Goal: Navigation & Orientation: Find specific page/section

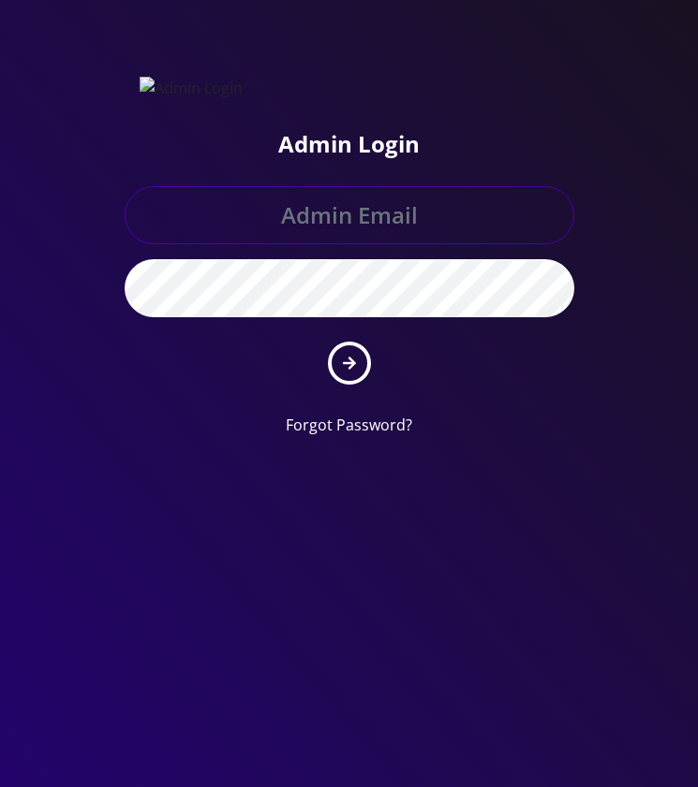
click at [329, 225] on input "text" at bounding box center [349, 215] width 449 height 58
paste input "[EMAIL_ADDRESS][DOMAIN_NAME]"
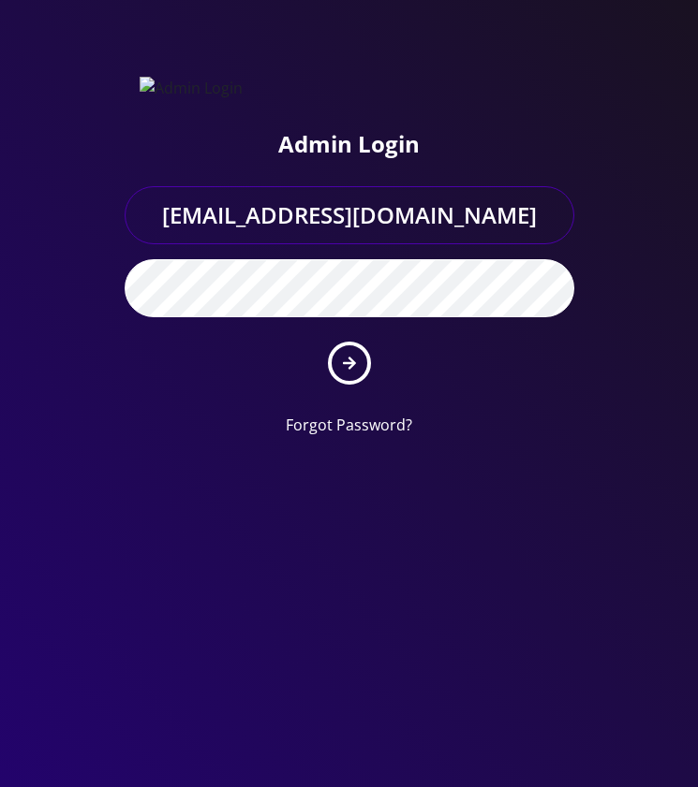
type input "raffimannarelli@gmail.com"
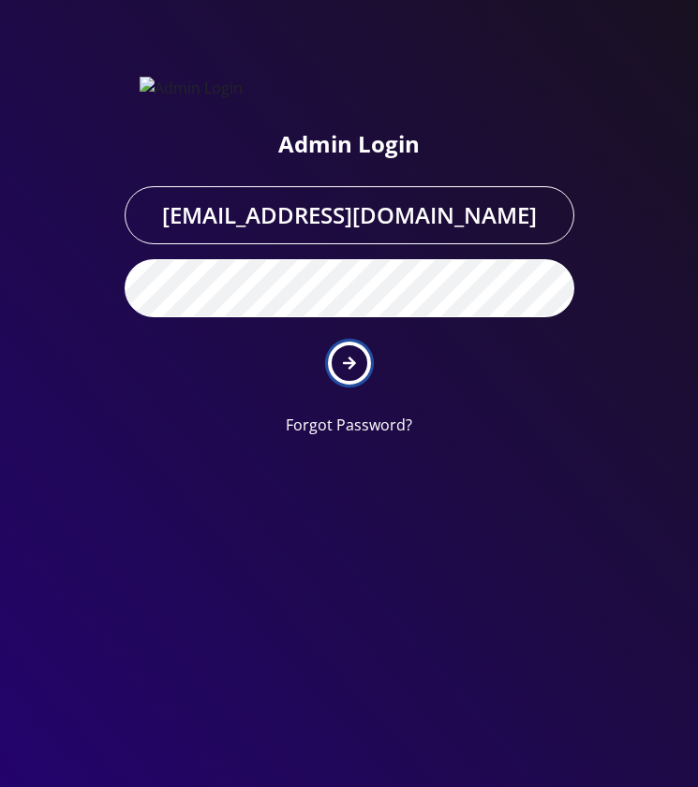
click at [348, 356] on icon "submit" at bounding box center [349, 363] width 13 height 15
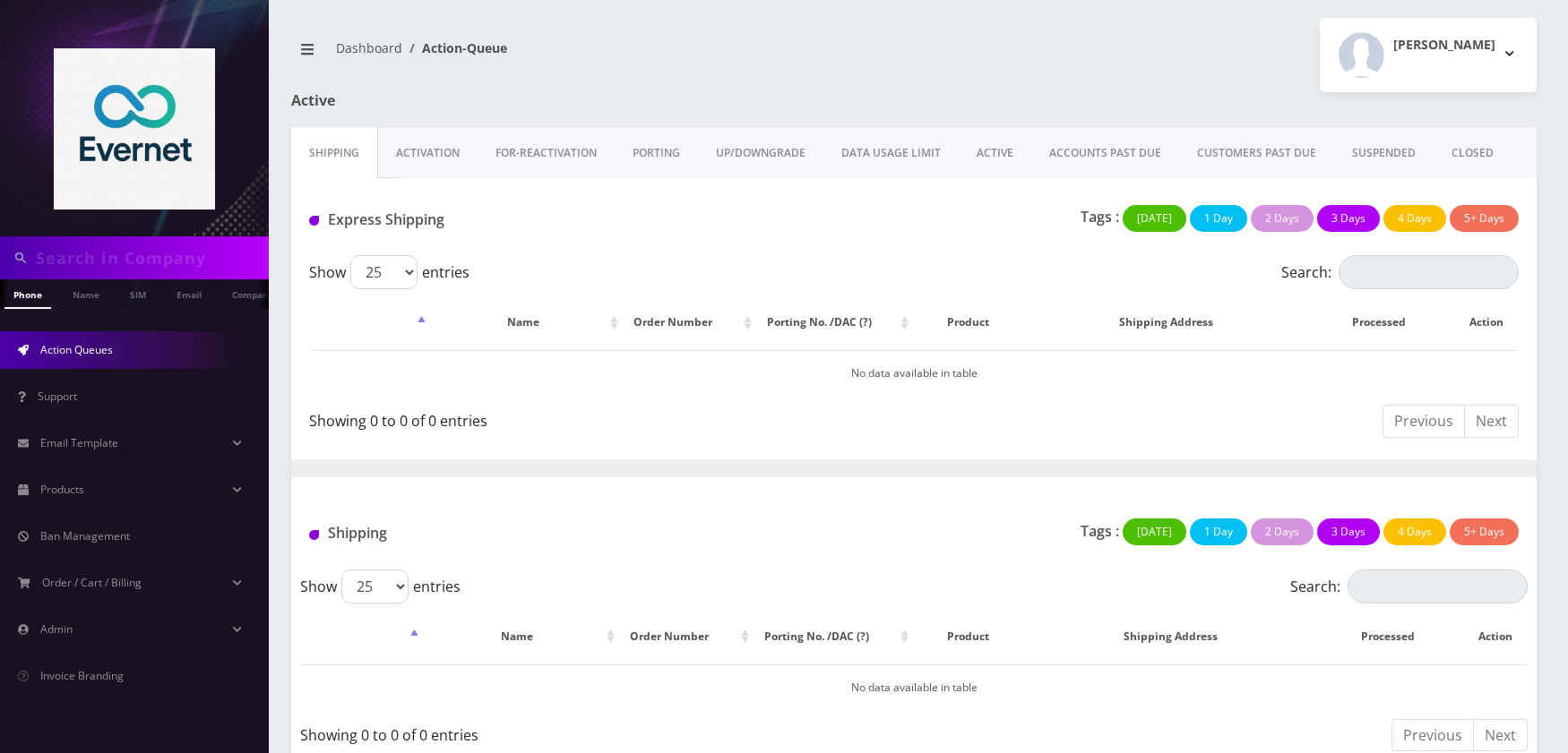
click at [0, 23] on div at bounding box center [134, 118] width 269 height 236
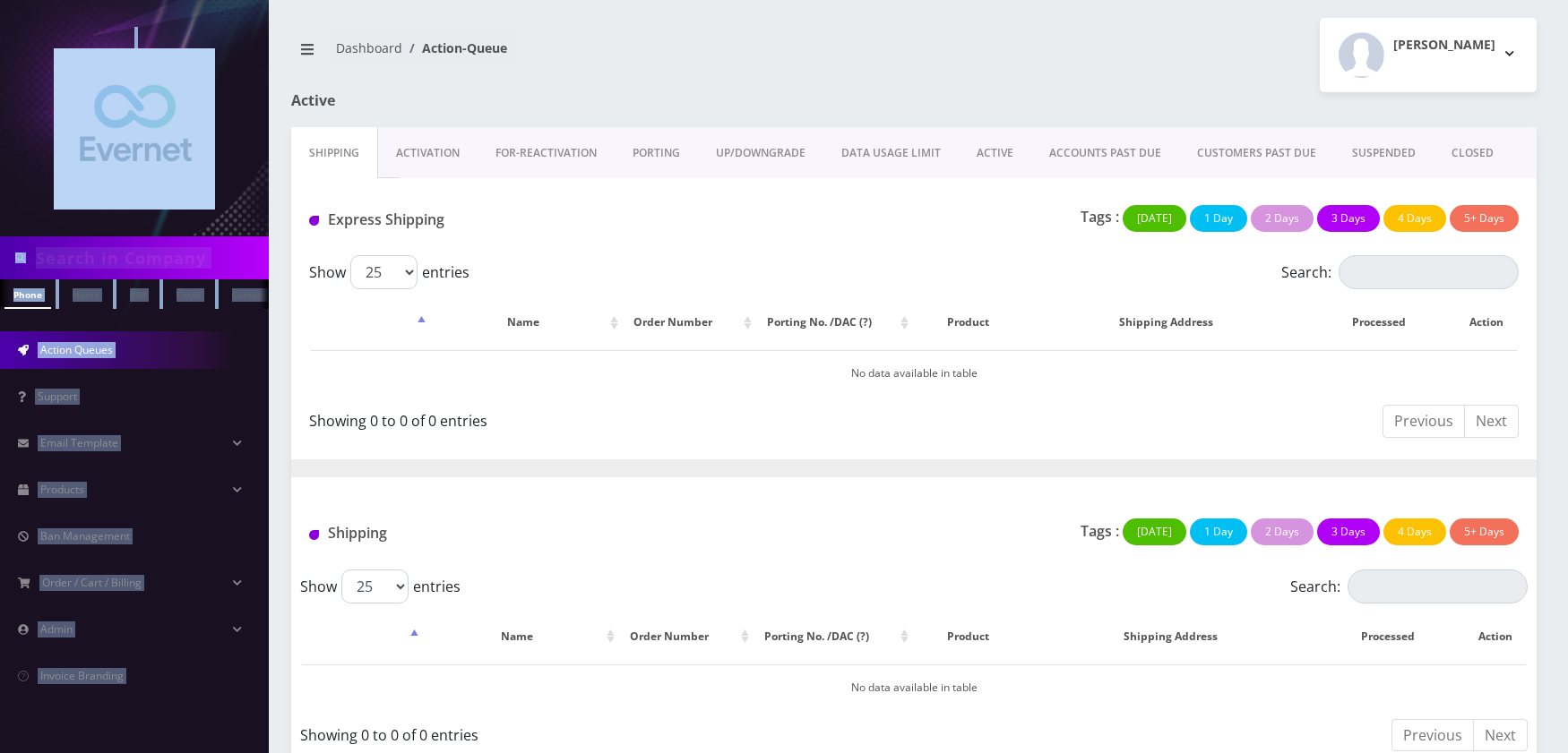
click at [0, 24] on html "Phone Name SIM Email Company Customer Action Queues Support Email Template Emai…" at bounding box center [784, 388] width 1568 height 777
click at [8, 22] on div at bounding box center [134, 118] width 269 height 236
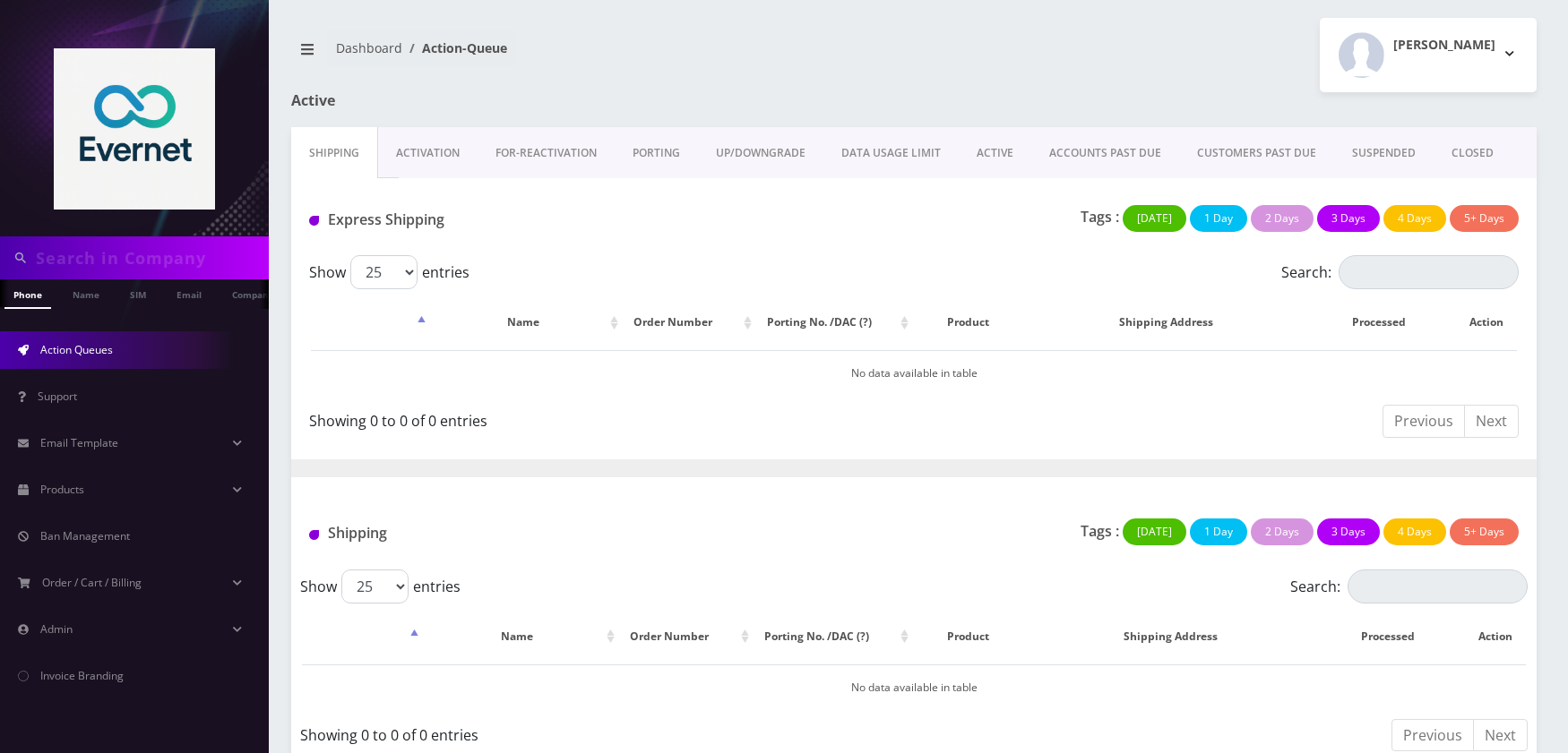
click at [6, 25] on div at bounding box center [134, 118] width 269 height 236
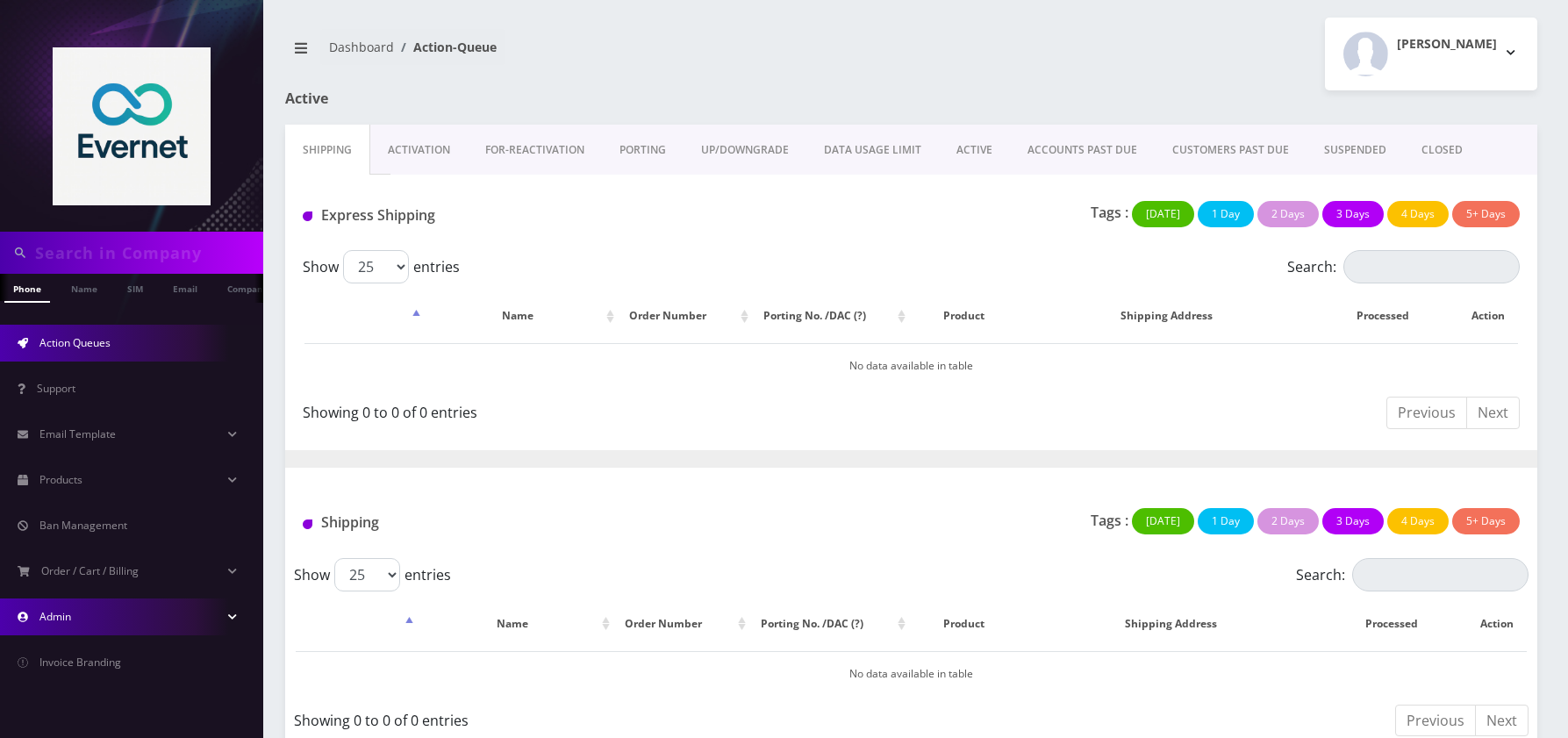
scroll to position [23, 0]
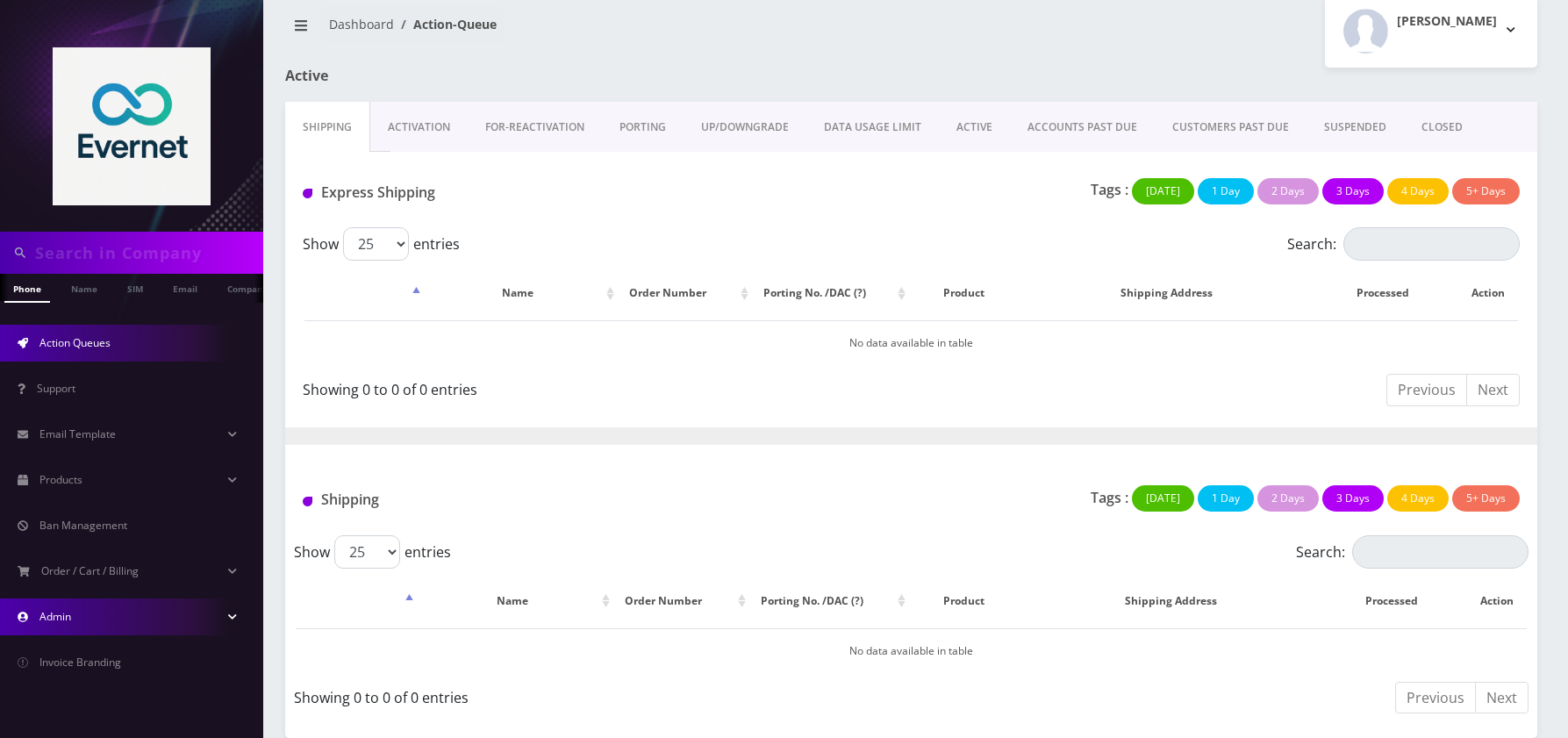
click at [156, 608] on link "Admin" at bounding box center [131, 617] width 263 height 37
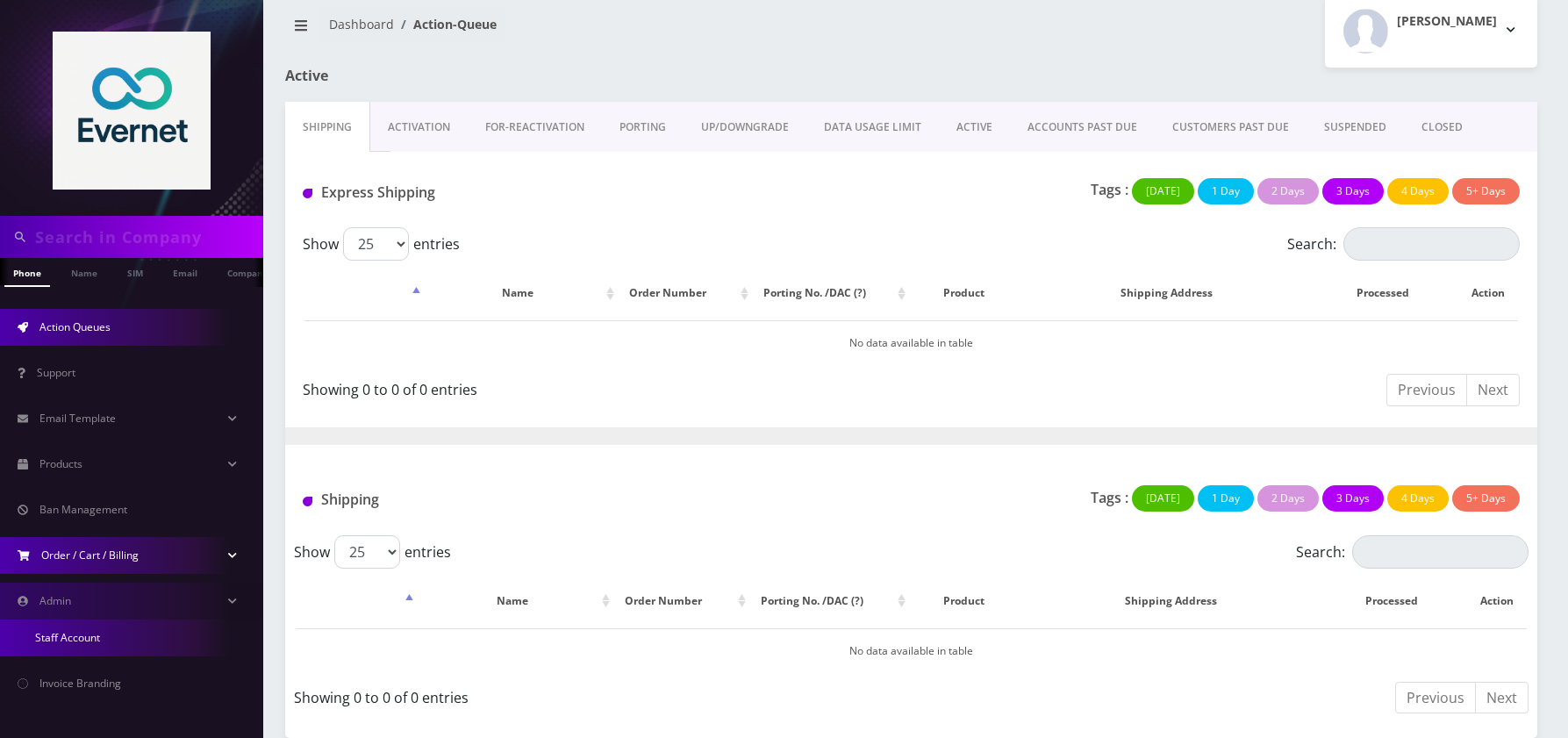
click at [123, 557] on span "Order / Cart / Billing" at bounding box center [90, 555] width 97 height 15
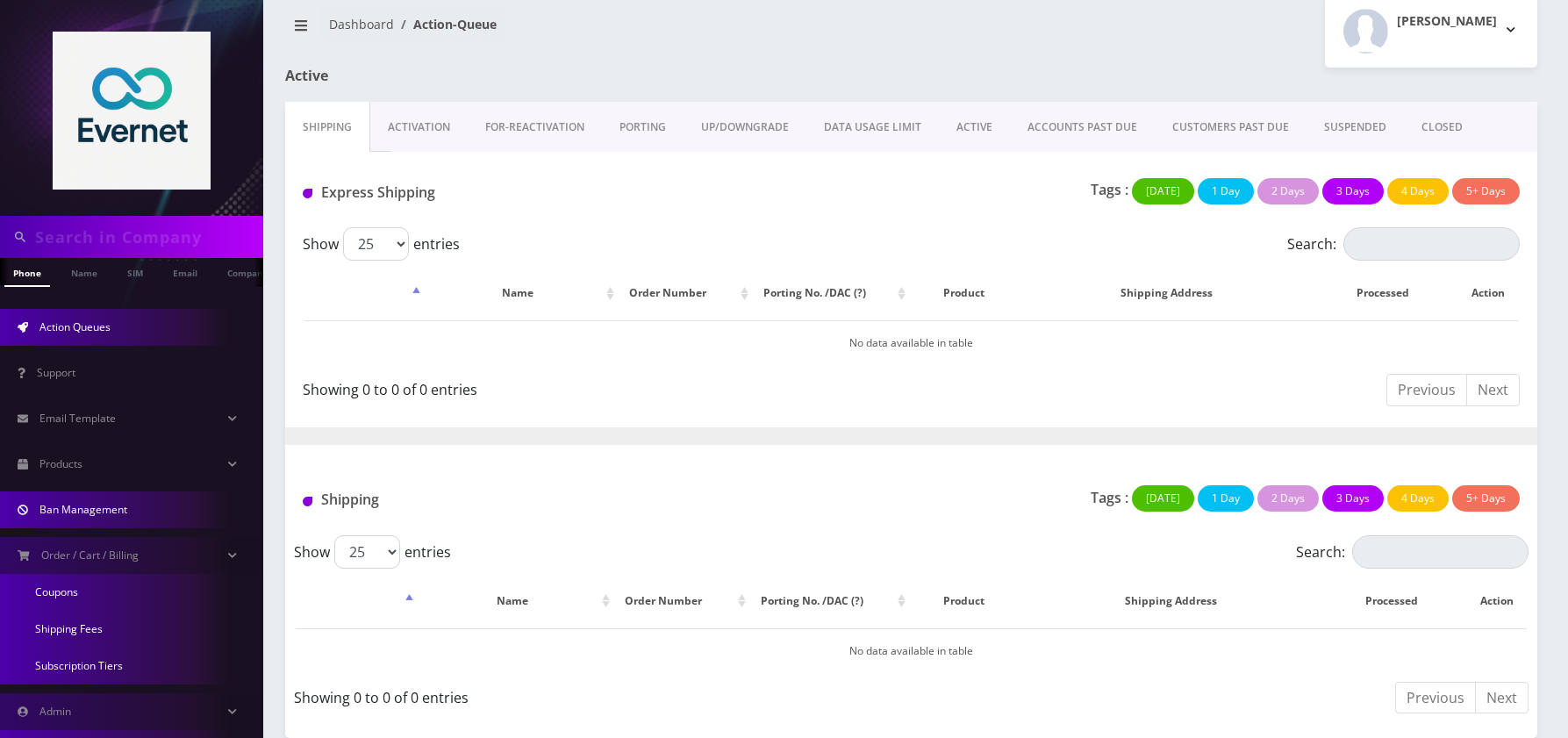
click at [90, 520] on link "Ban Management" at bounding box center [131, 509] width 263 height 37
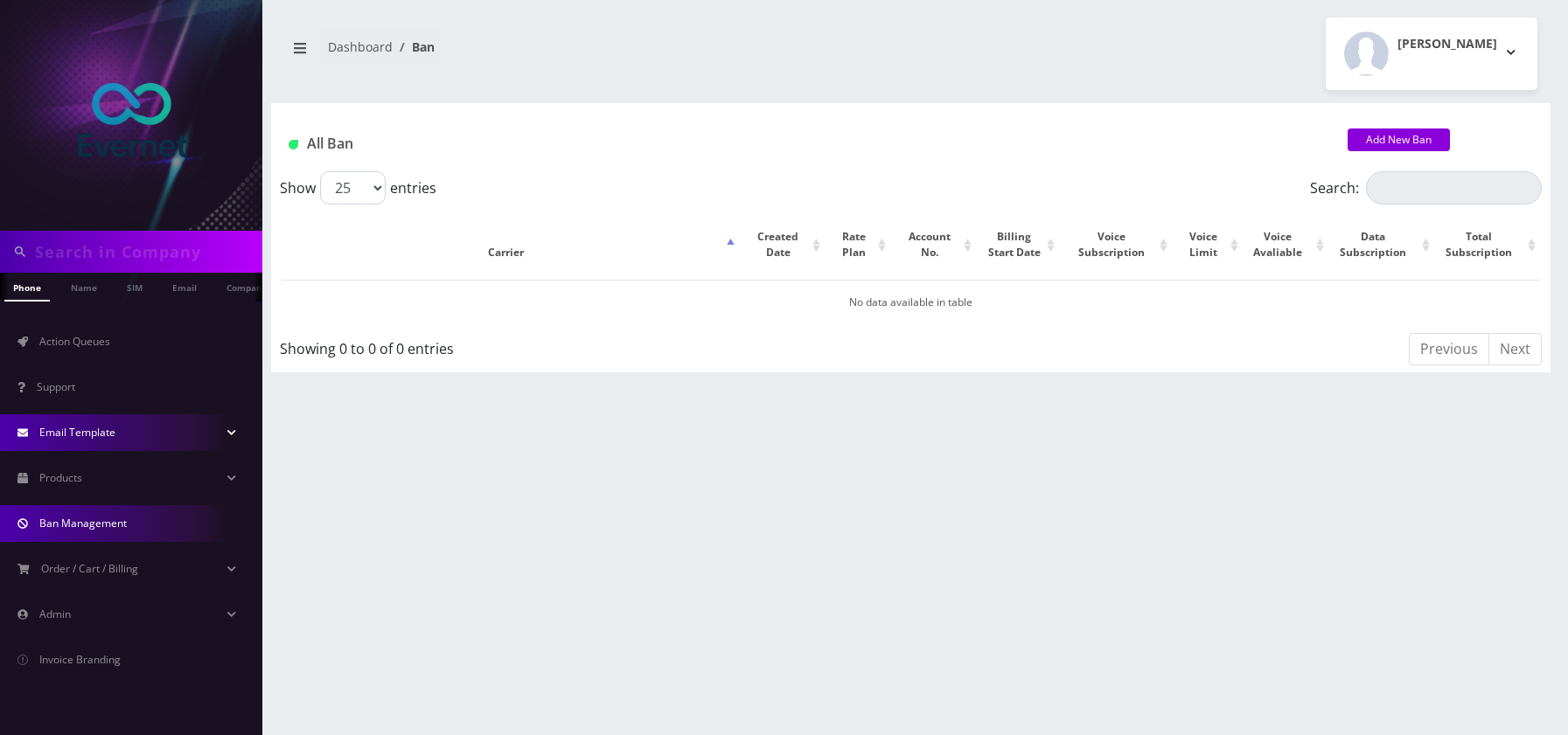
click at [99, 445] on link "Email Template" at bounding box center [131, 432] width 262 height 36
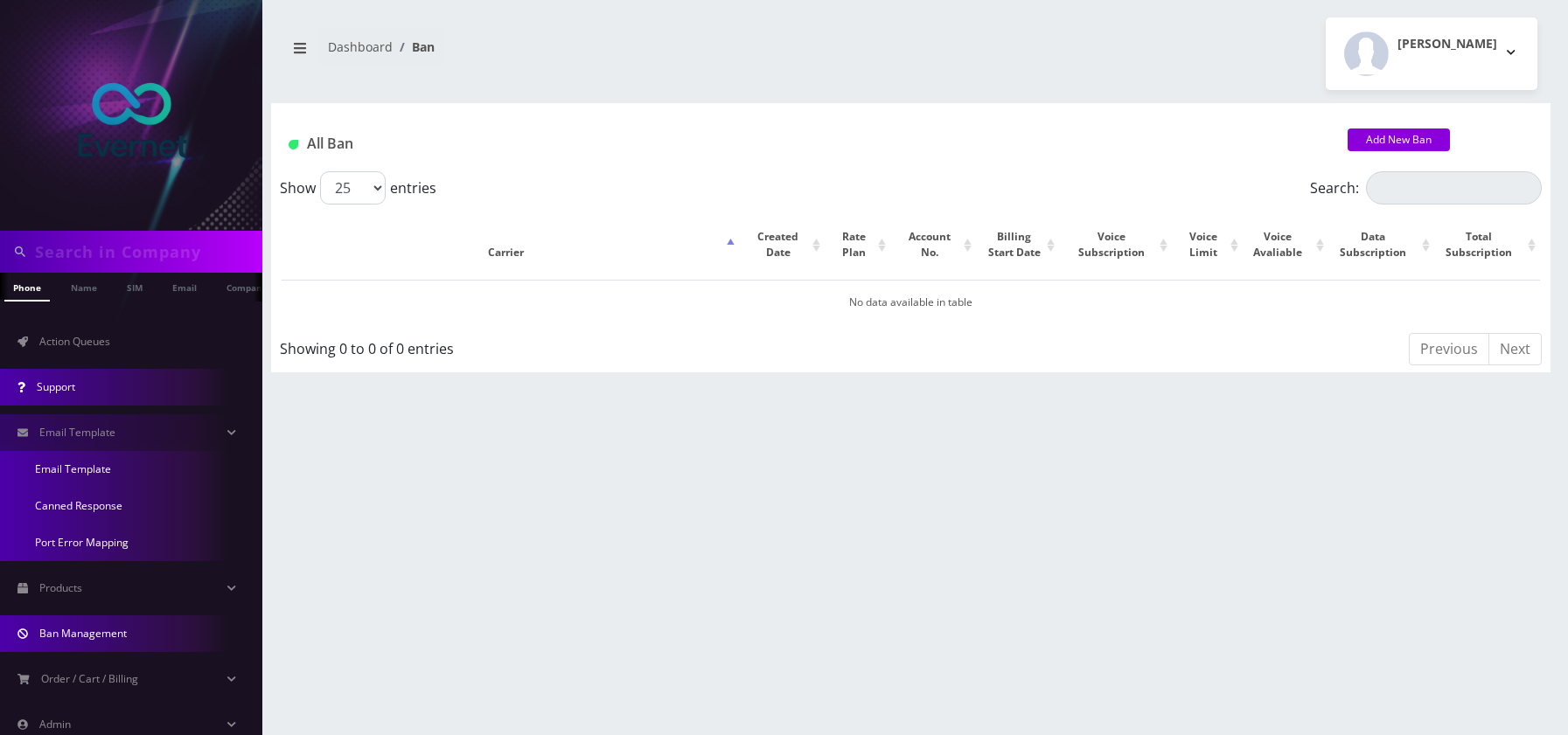
click at [112, 391] on link "Support" at bounding box center [131, 387] width 262 height 36
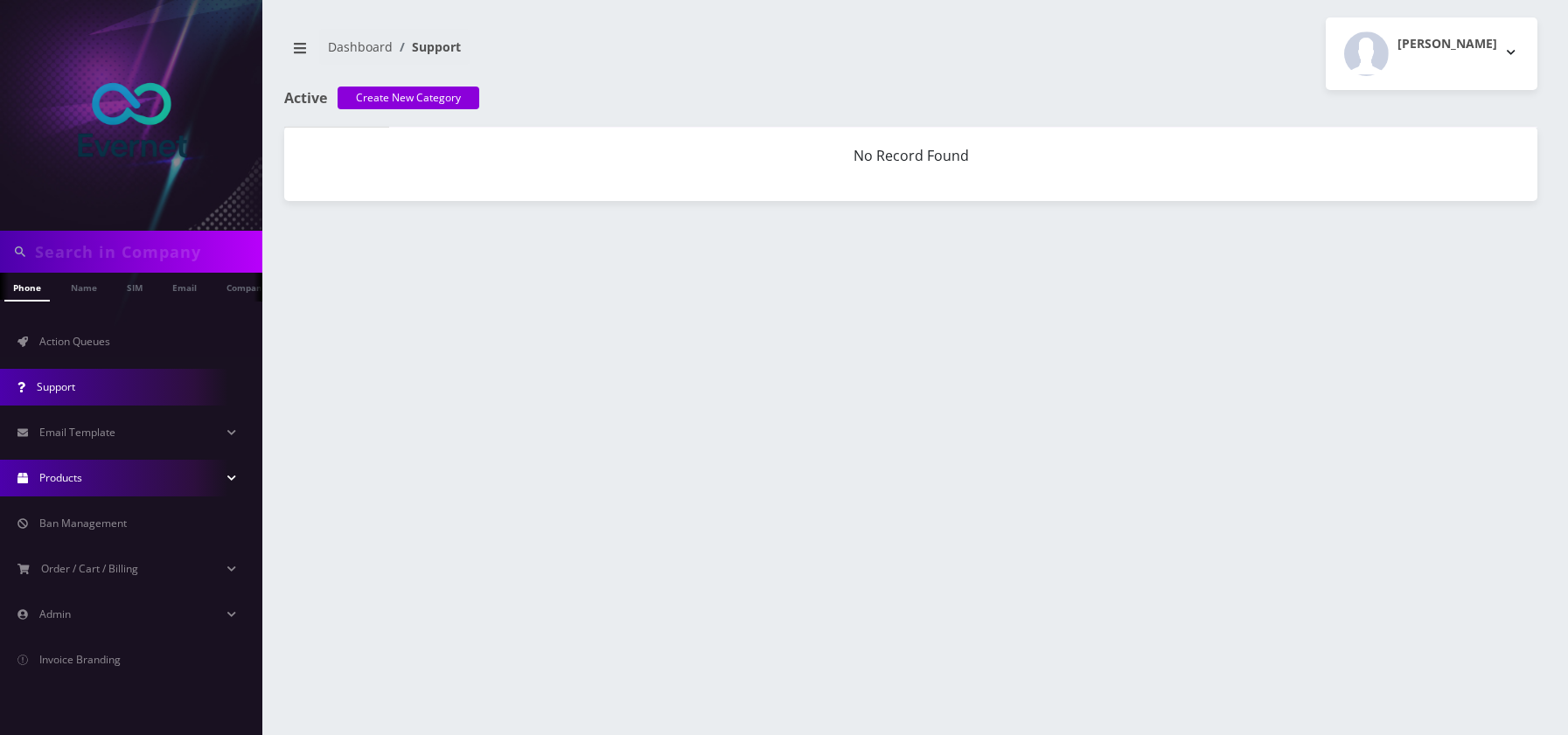
click at [130, 474] on link "Products" at bounding box center [131, 477] width 262 height 36
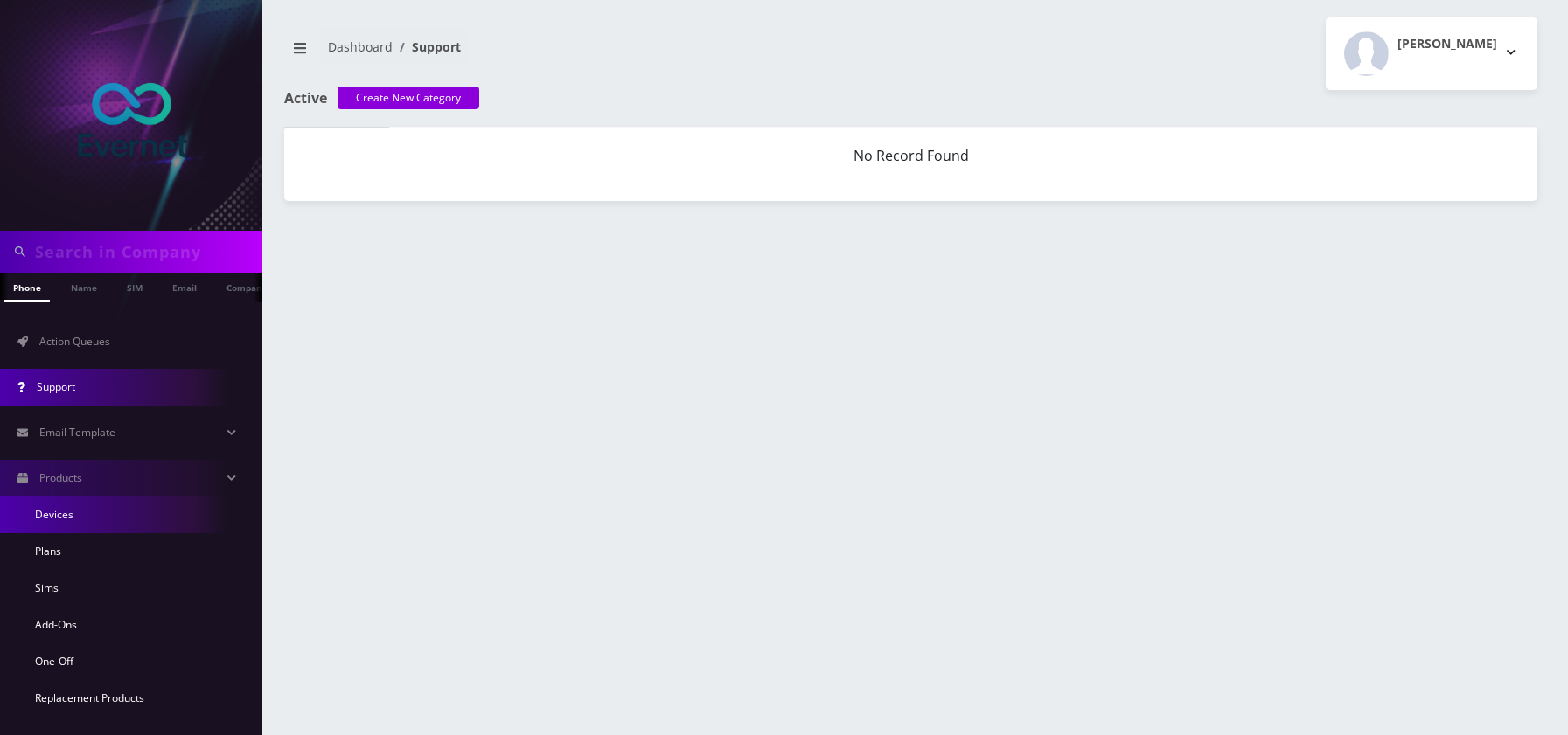
click at [148, 516] on link "Devices" at bounding box center [131, 515] width 262 height 36
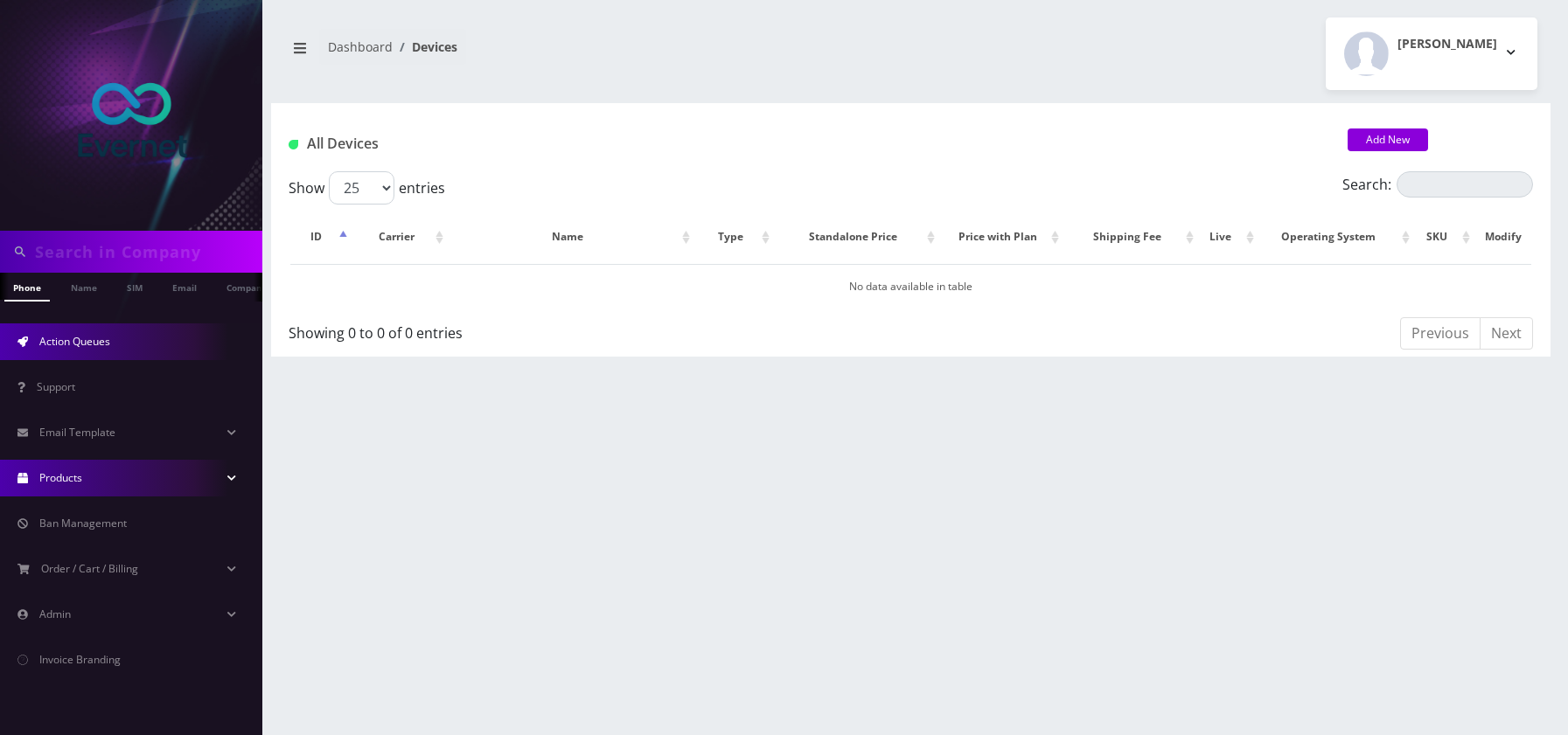
click at [116, 347] on link "Action Queues" at bounding box center [131, 341] width 262 height 36
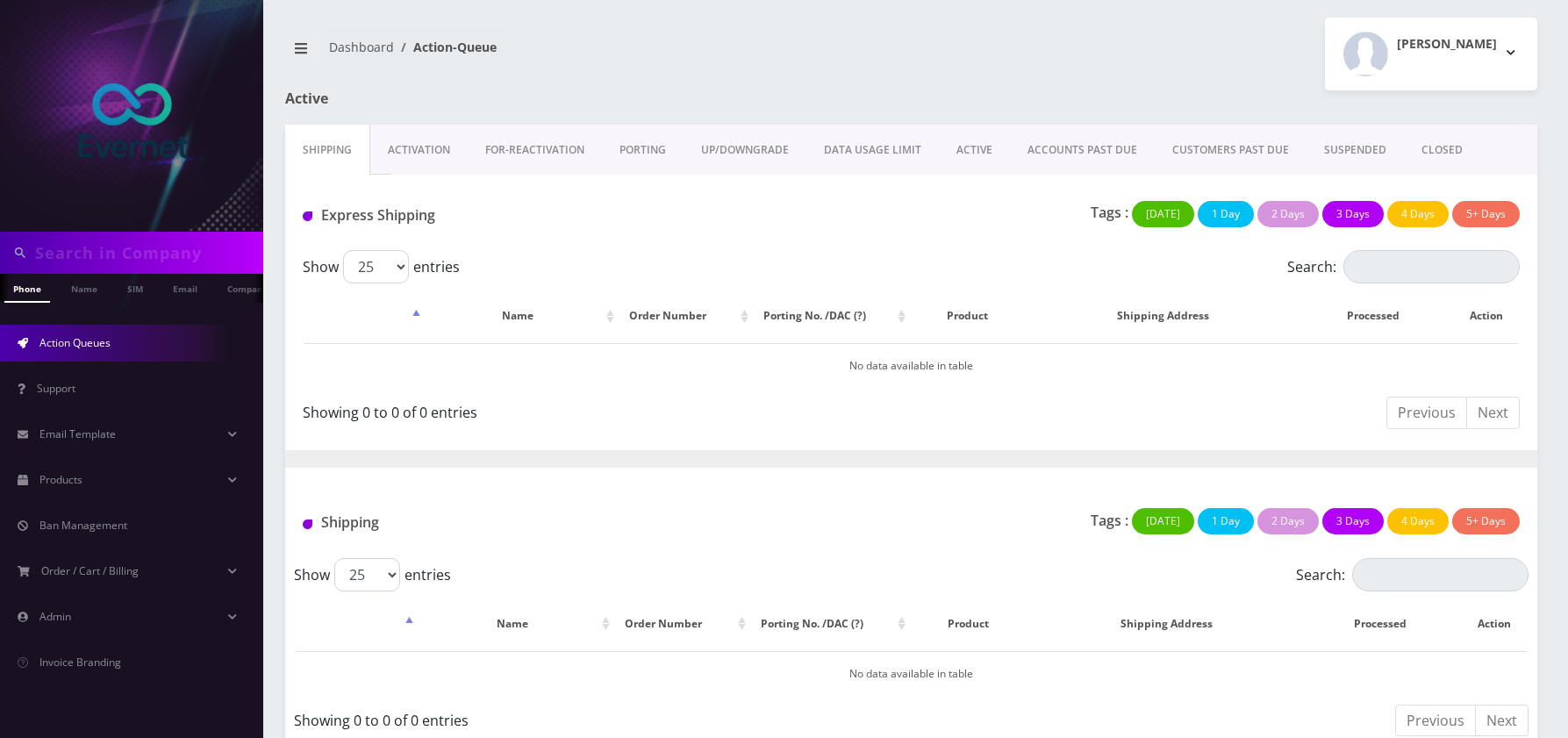
scroll to position [23, 0]
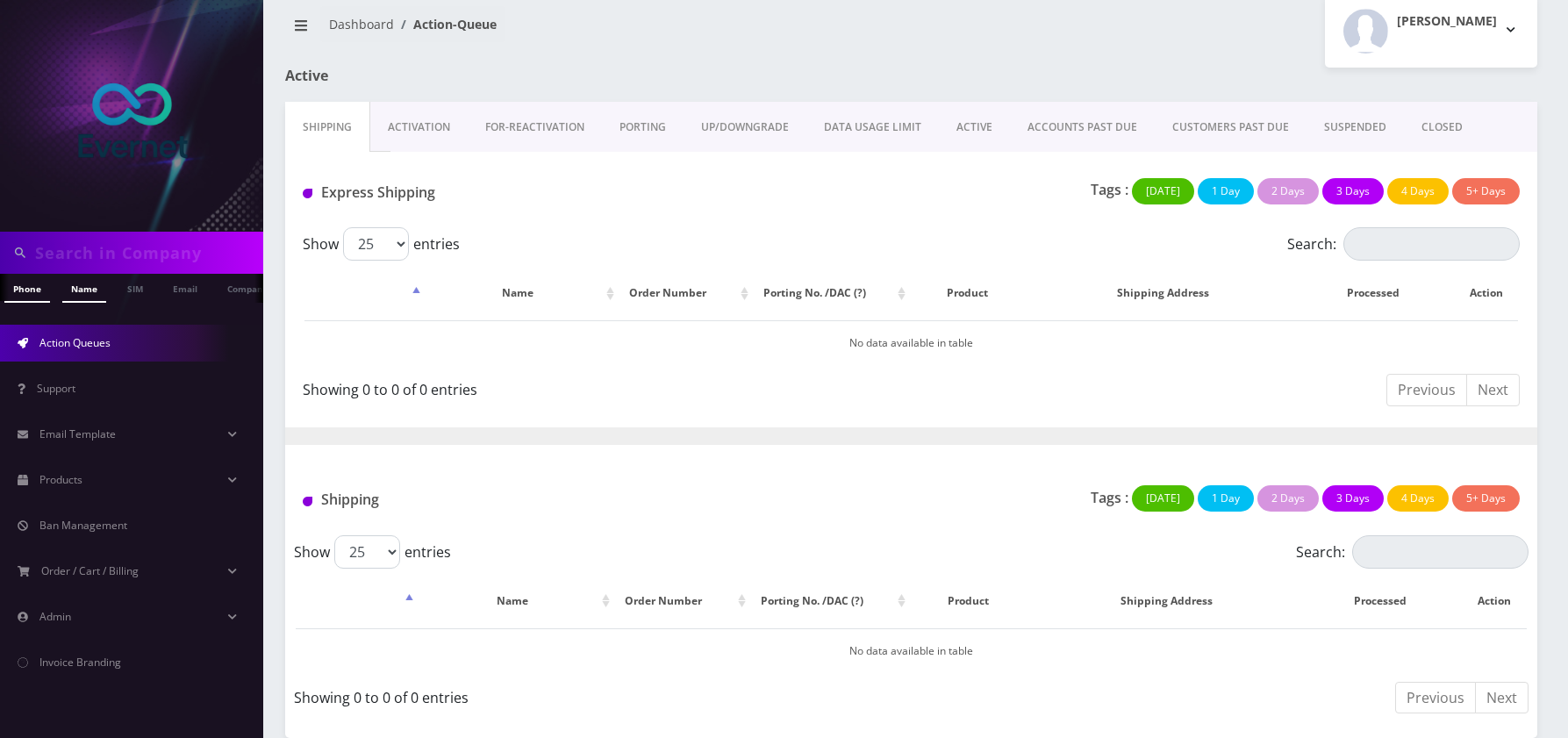
click at [85, 293] on link "Name" at bounding box center [83, 288] width 44 height 29
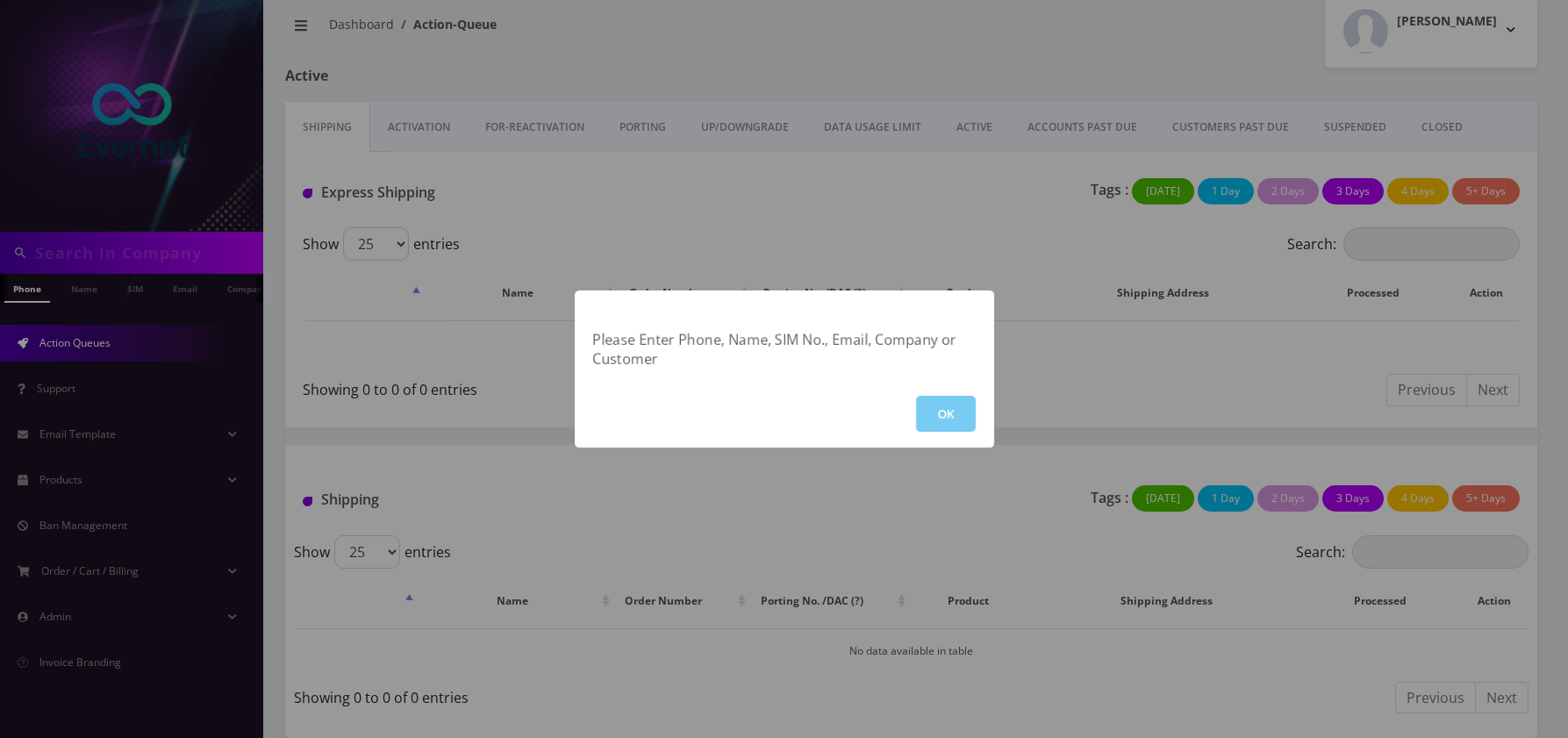
click at [951, 425] on button "OK" at bounding box center [946, 414] width 60 height 36
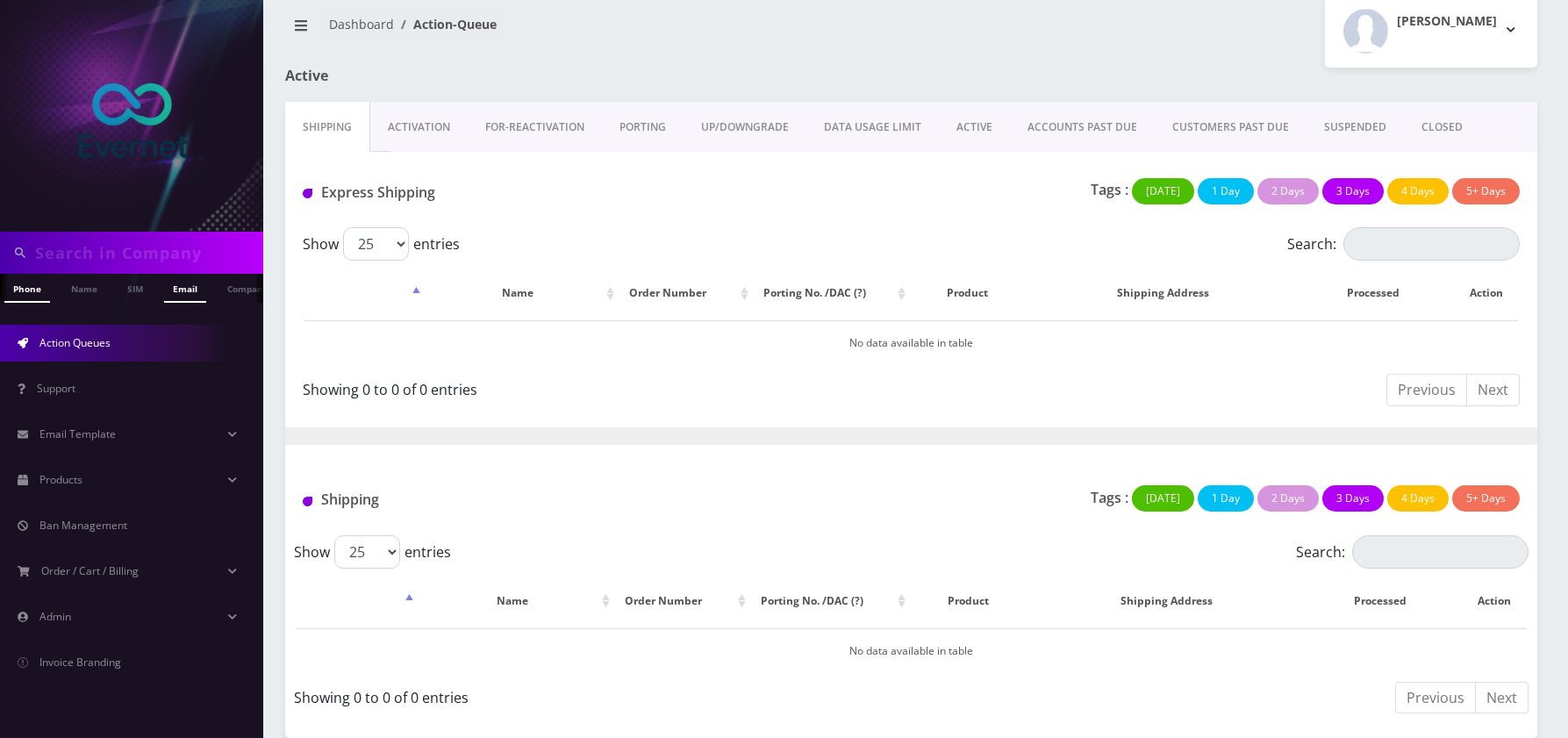
click at [187, 289] on link "Email" at bounding box center [185, 288] width 42 height 29
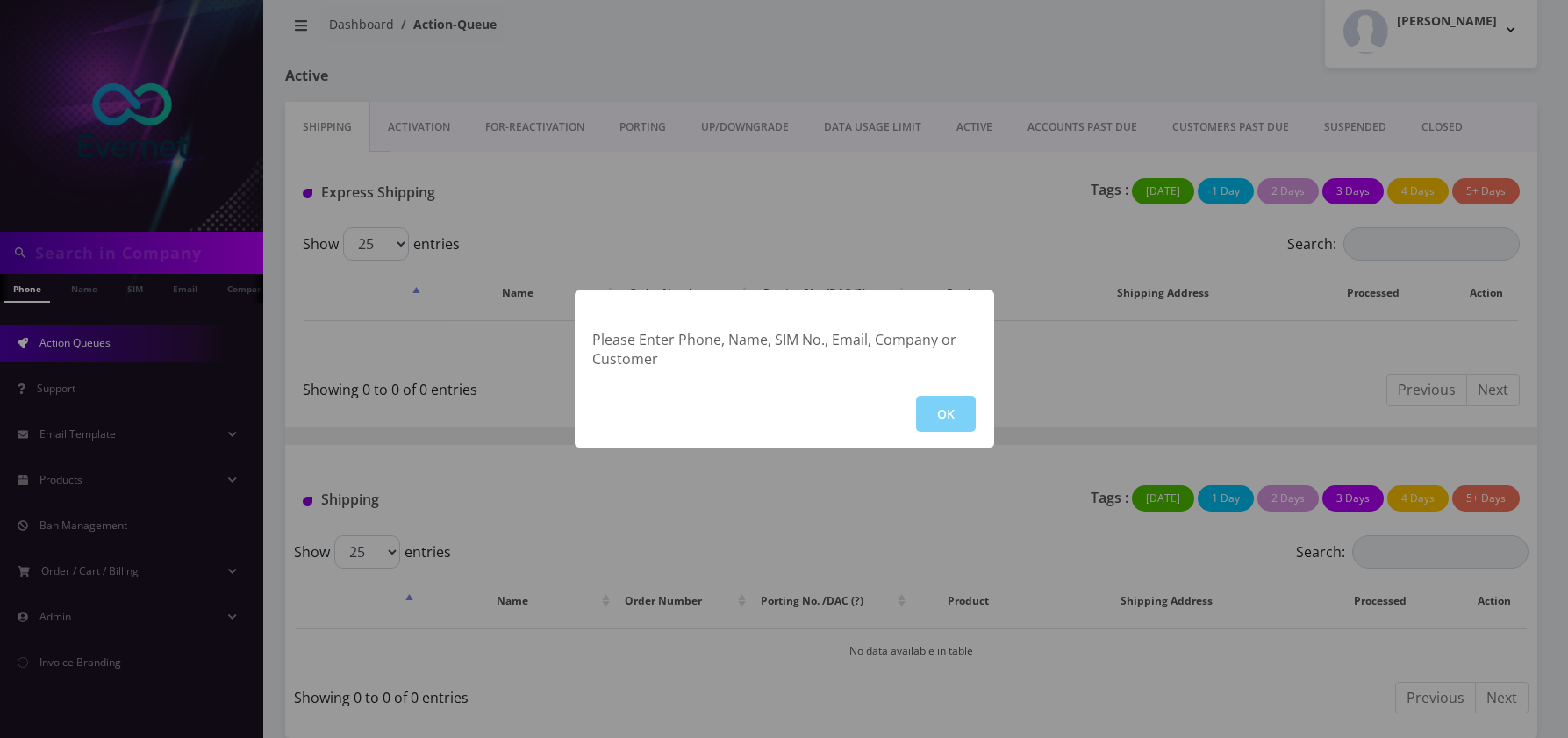
scroll to position [22, 0]
drag, startPoint x: 943, startPoint y: 419, endPoint x: 246, endPoint y: 268, distance: 713.2
click at [942, 418] on button "OK" at bounding box center [946, 414] width 60 height 36
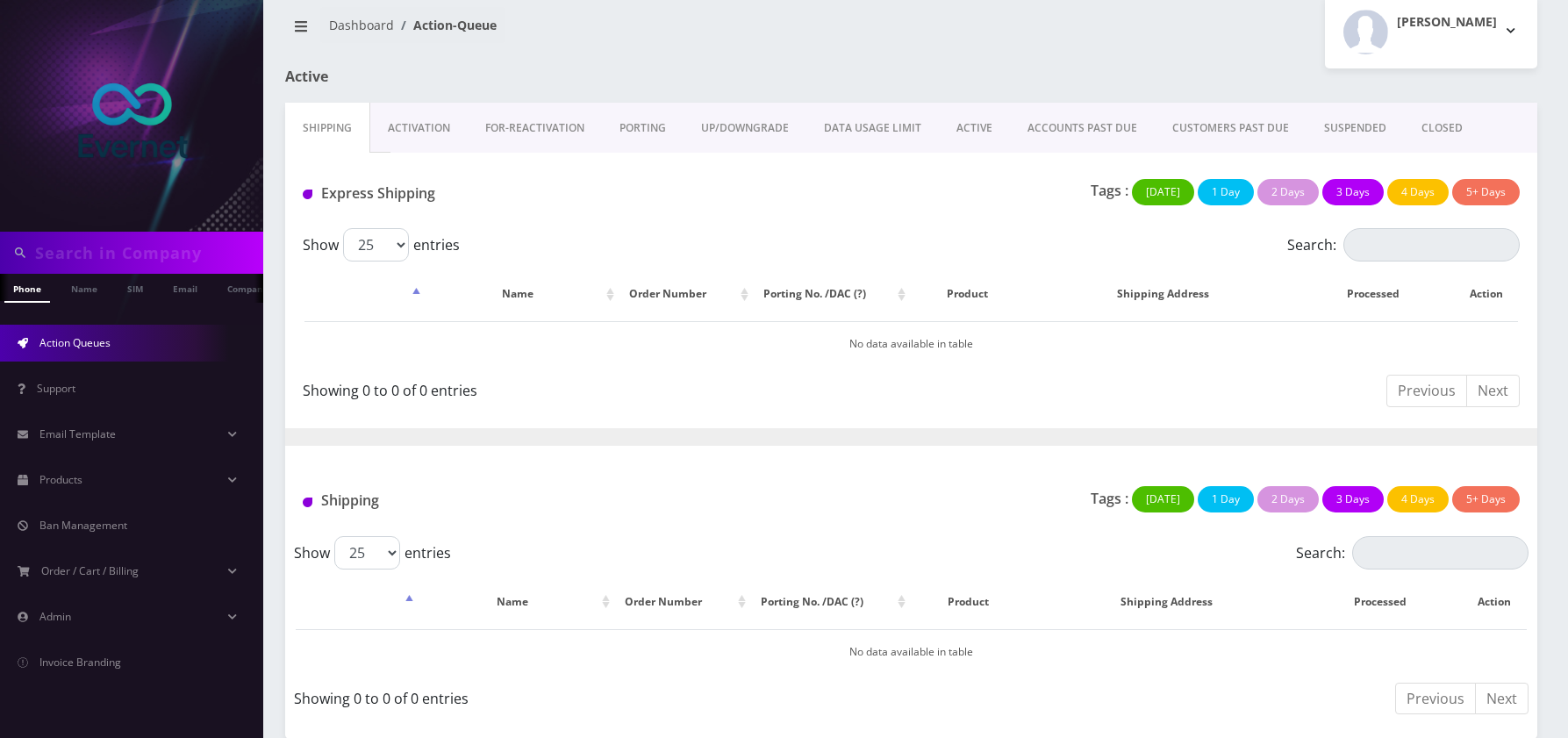
scroll to position [23, 0]
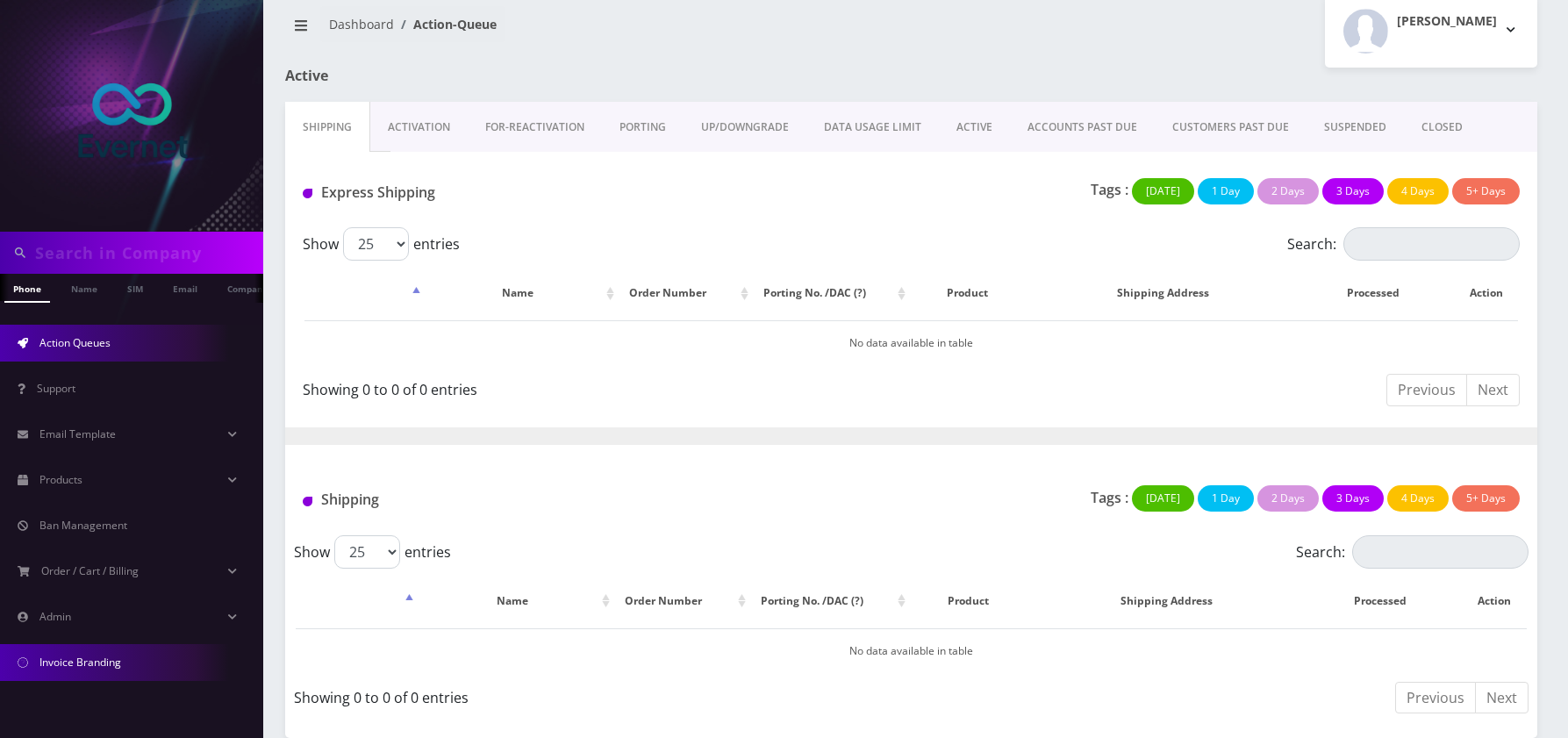
drag, startPoint x: 109, startPoint y: 640, endPoint x: 103, endPoint y: 656, distance: 17.1
click at [109, 640] on li "Invoice Branding" at bounding box center [131, 663] width 263 height 46
click at [97, 669] on span "Invoice Branding" at bounding box center [80, 662] width 82 height 15
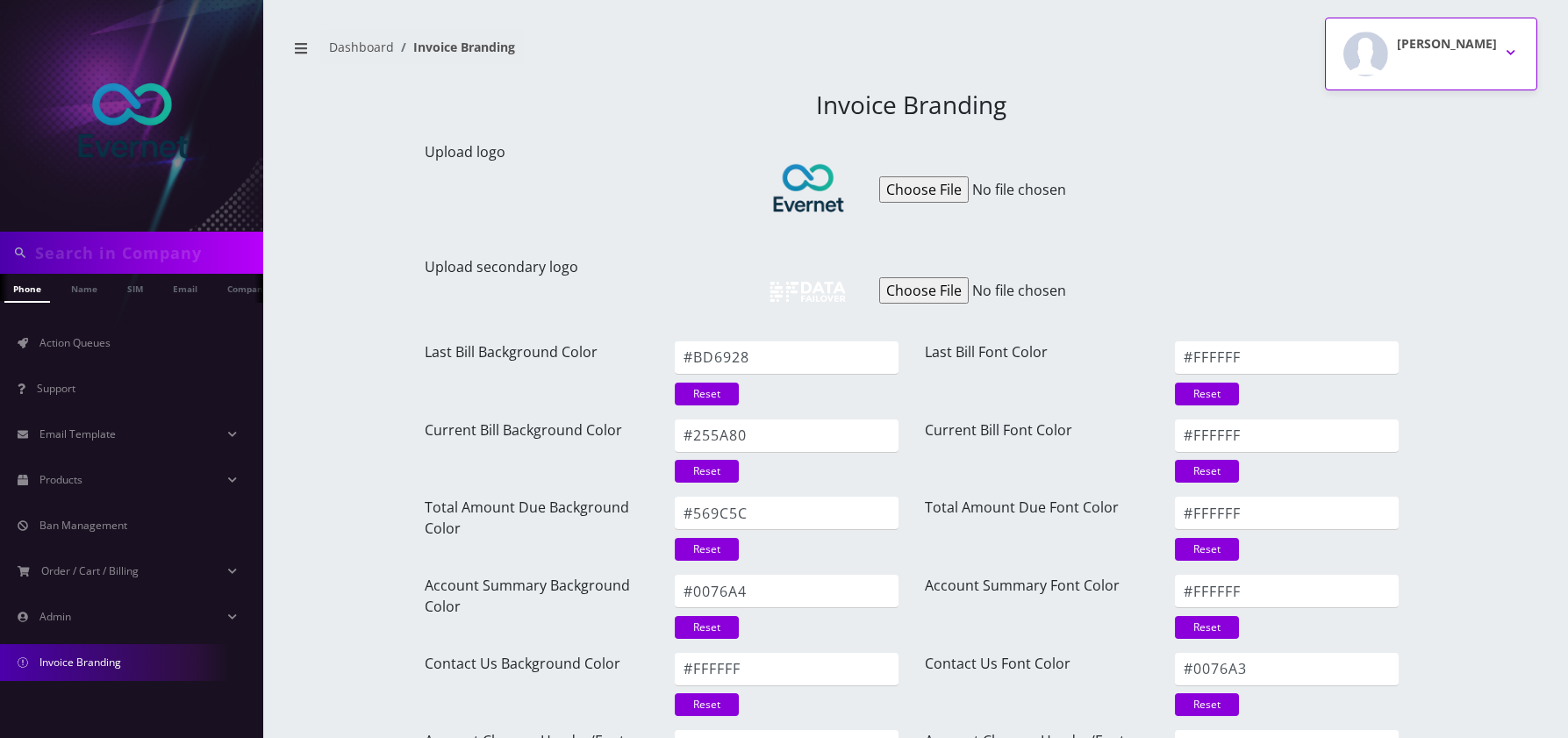
click at [1490, 73] on div "[PERSON_NAME]" at bounding box center [1447, 54] width 100 height 45
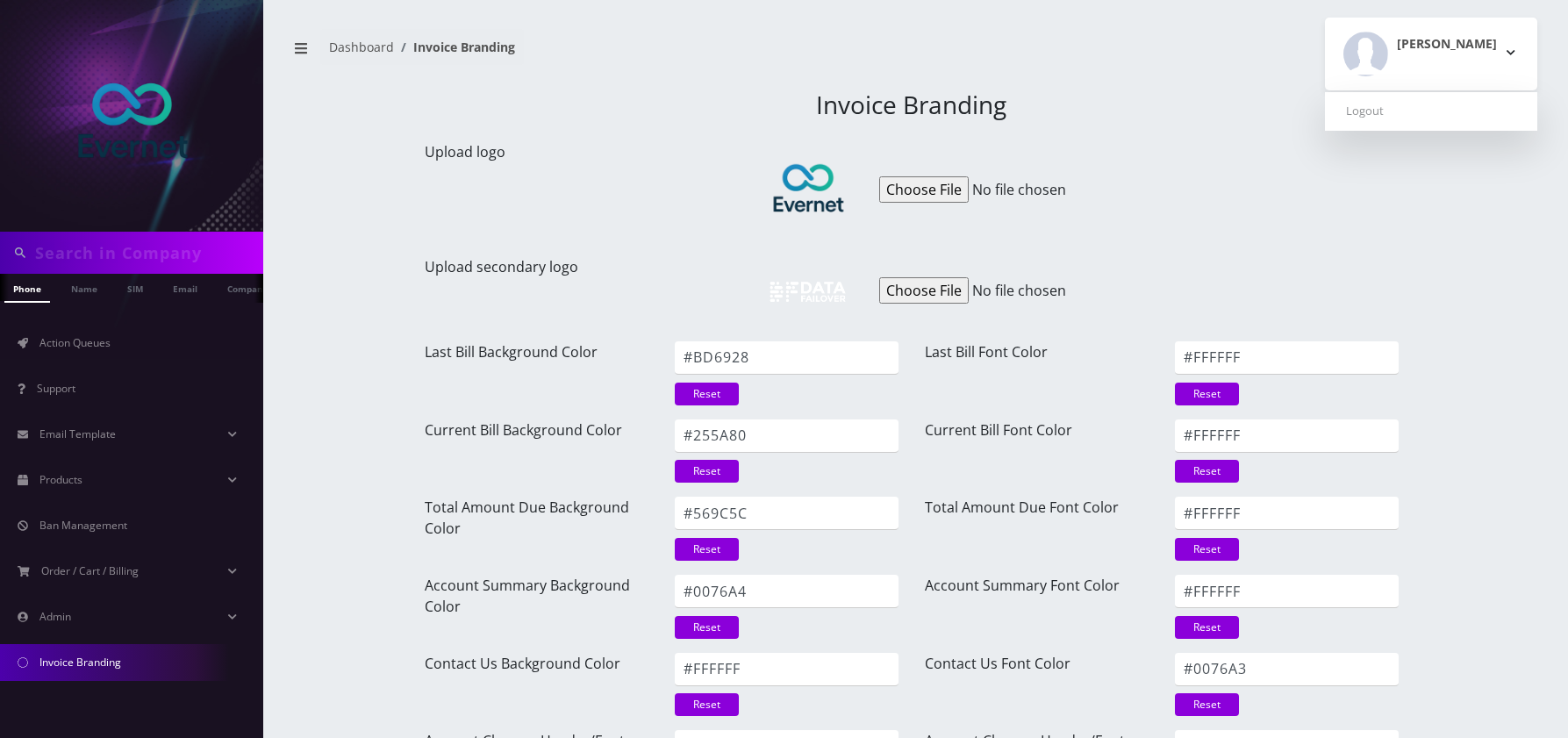
drag, startPoint x: 489, startPoint y: 113, endPoint x: 379, endPoint y: 84, distance: 113.8
click at [485, 112] on h3 "Invoice Branding" at bounding box center [911, 105] width 974 height 30
click at [290, 46] on button "breadcrumb" at bounding box center [301, 49] width 32 height 34
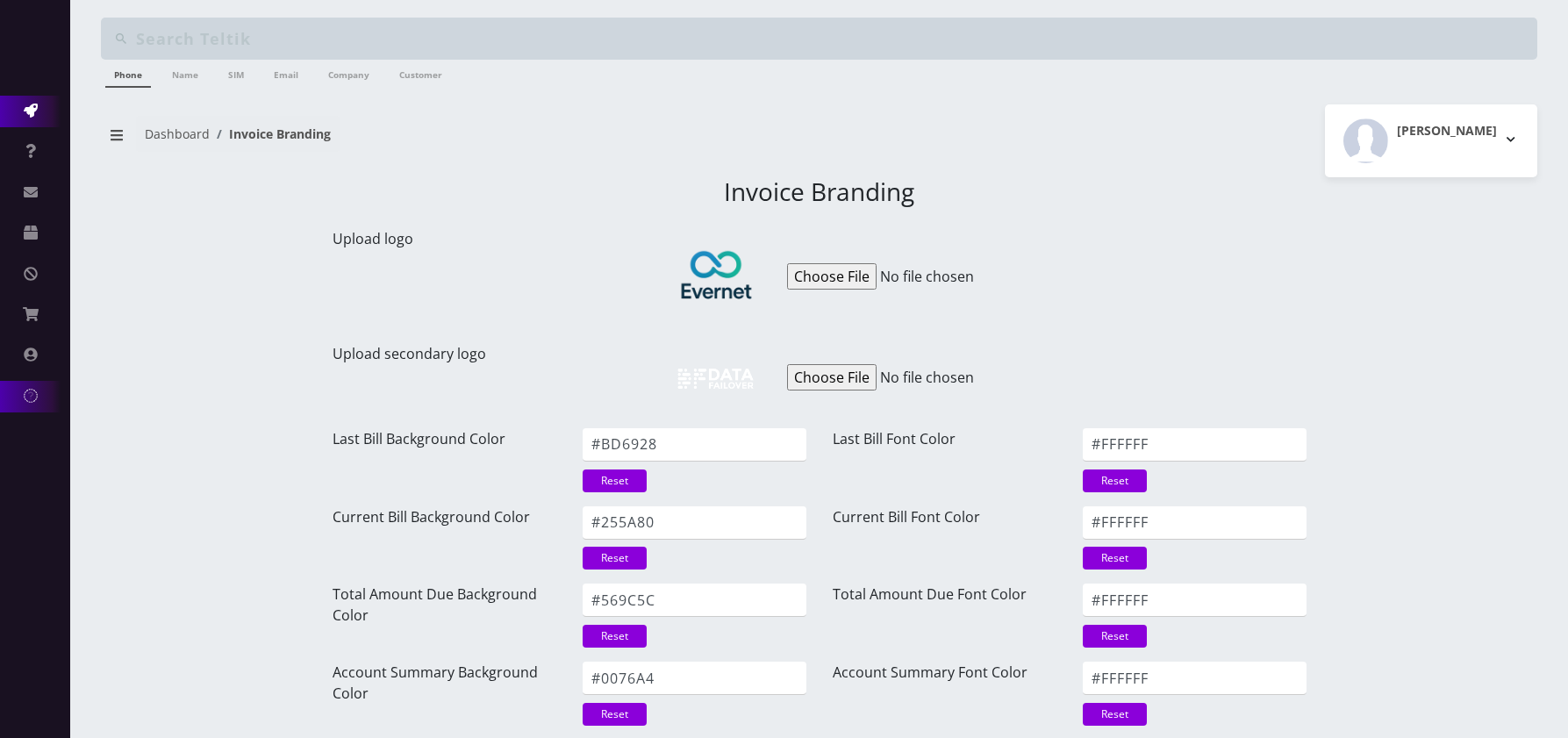
click at [36, 111] on link "Action Queues" at bounding box center [35, 112] width 70 height 32
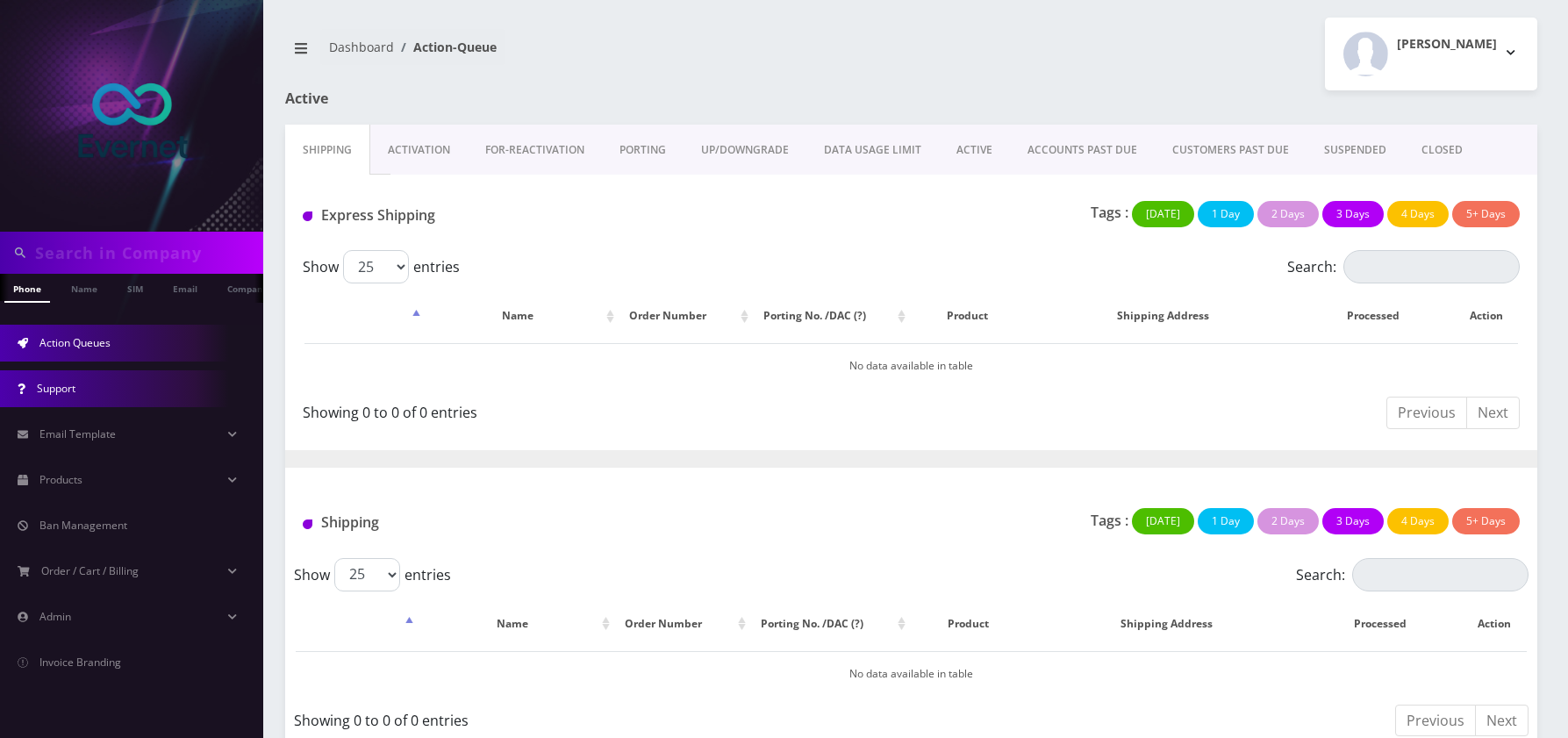
click at [112, 388] on link "Support" at bounding box center [131, 388] width 263 height 37
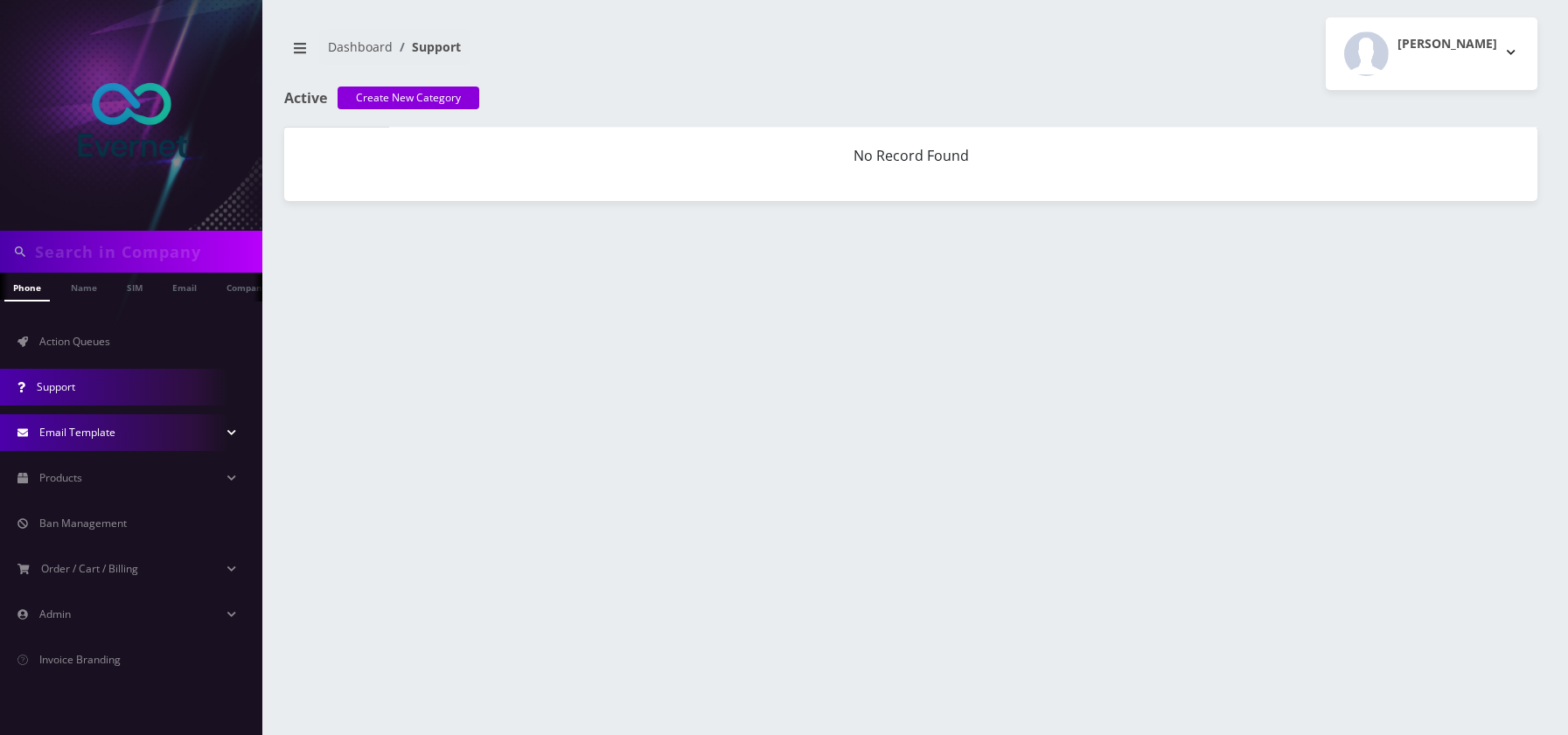
click at [154, 440] on link "Email Template" at bounding box center [131, 432] width 262 height 36
